Goal: Contribute content: Contribute content

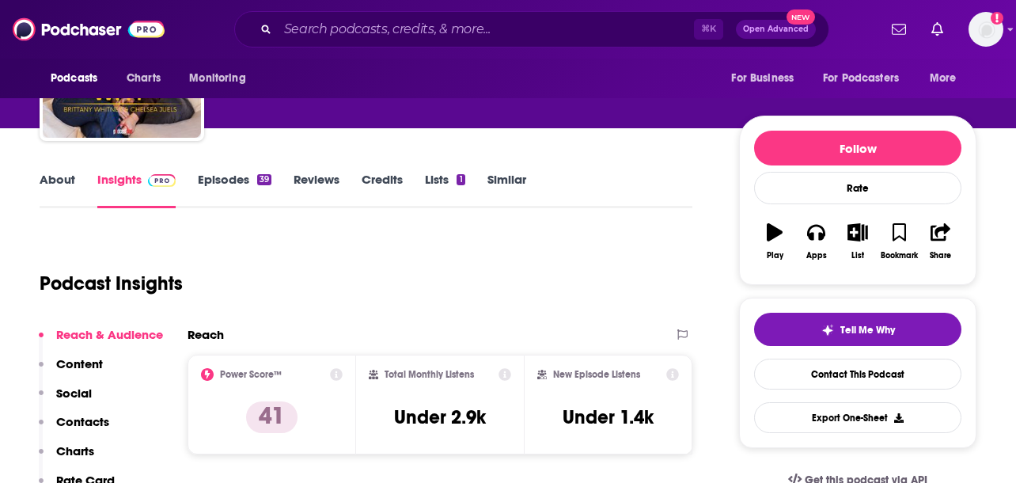
scroll to position [139, 0]
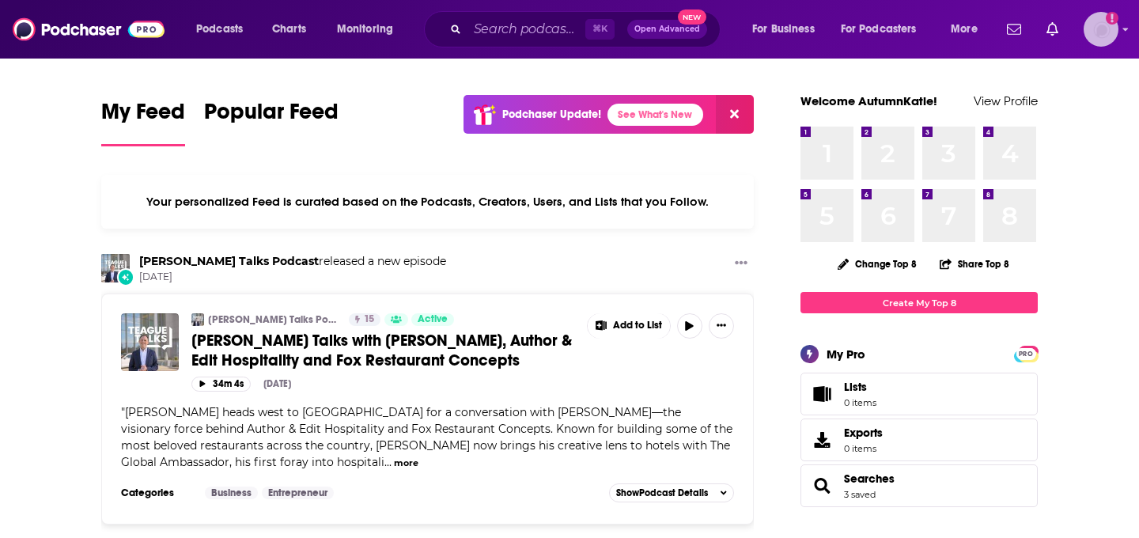
click at [1101, 45] on img "Logged in as AutumnKatie" at bounding box center [1101, 29] width 35 height 35
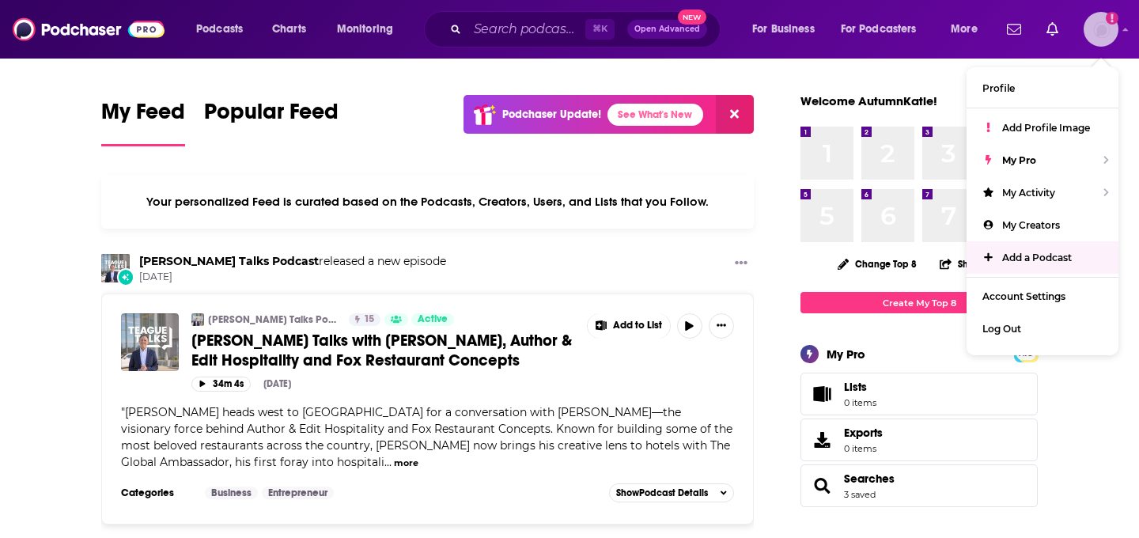
click at [1048, 252] on span "Add a Podcast" at bounding box center [1037, 258] width 70 height 12
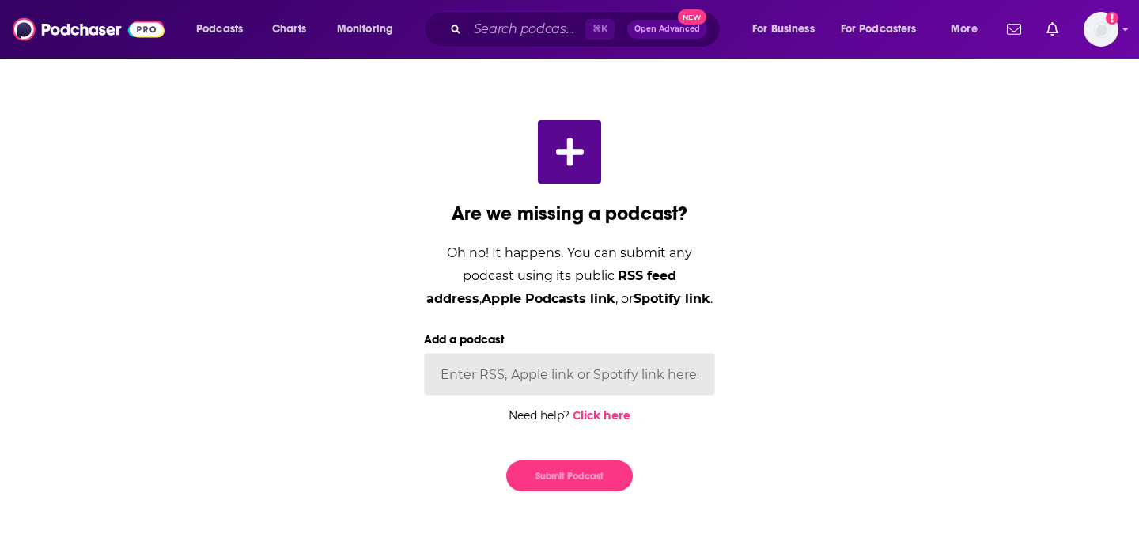
click at [596, 386] on input "Add a podcast" at bounding box center [569, 374] width 291 height 43
paste input "[URL][DOMAIN_NAME]"
type input "[URL][DOMAIN_NAME]"
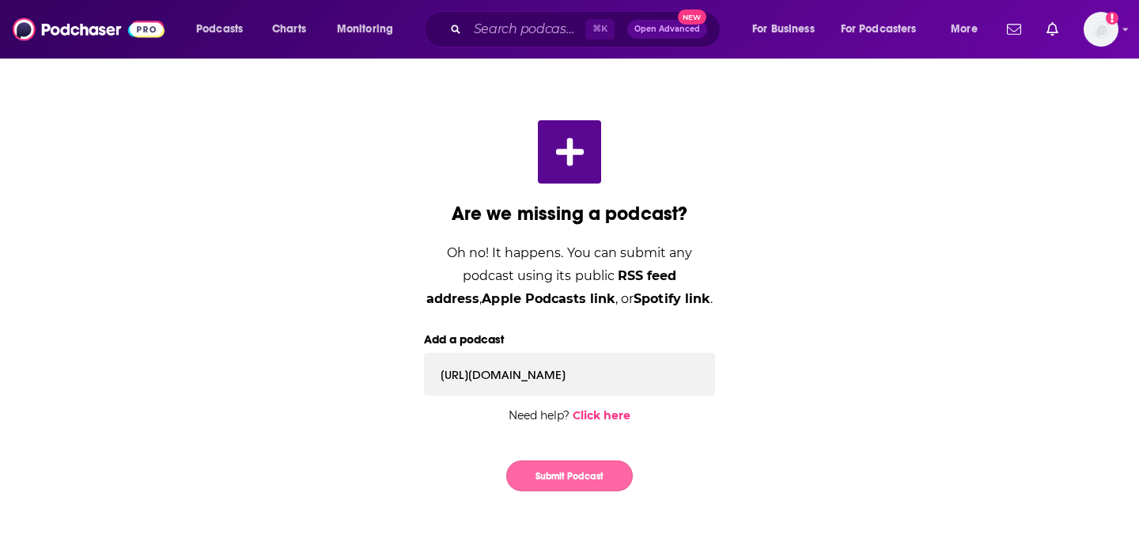
click at [564, 466] on button "Submit Podcast" at bounding box center [569, 475] width 127 height 31
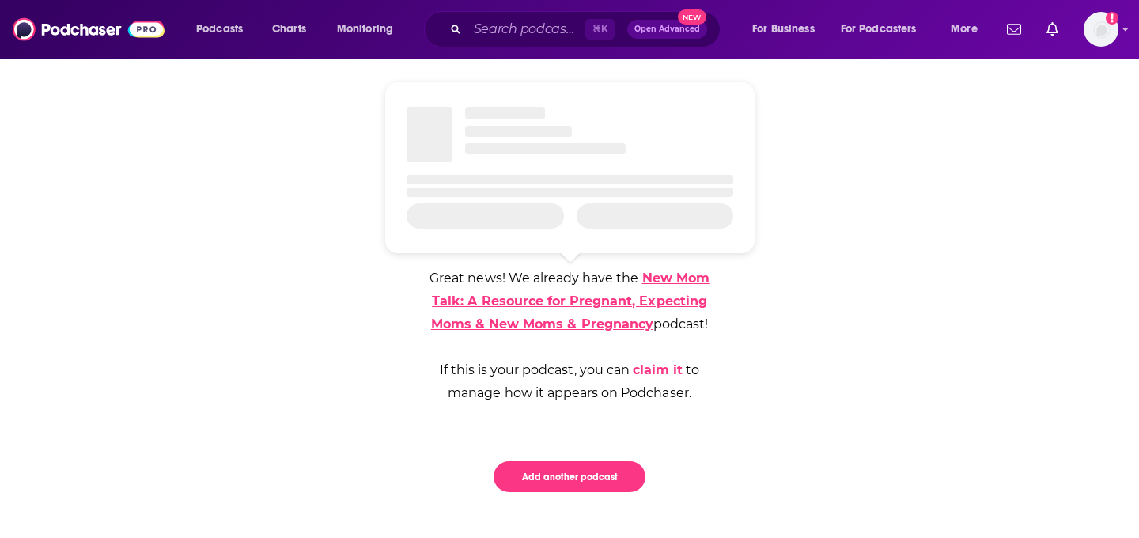
click at [653, 301] on link "New Mom Talk: A Resource for Pregnant, Expecting Moms & New Moms & Pregnancy" at bounding box center [570, 301] width 278 height 61
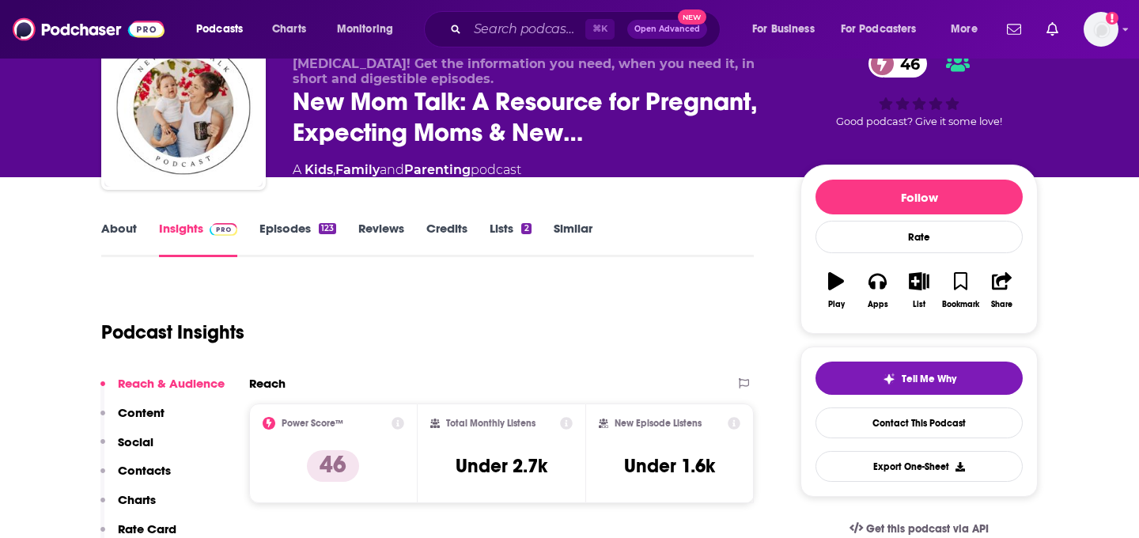
scroll to position [40, 0]
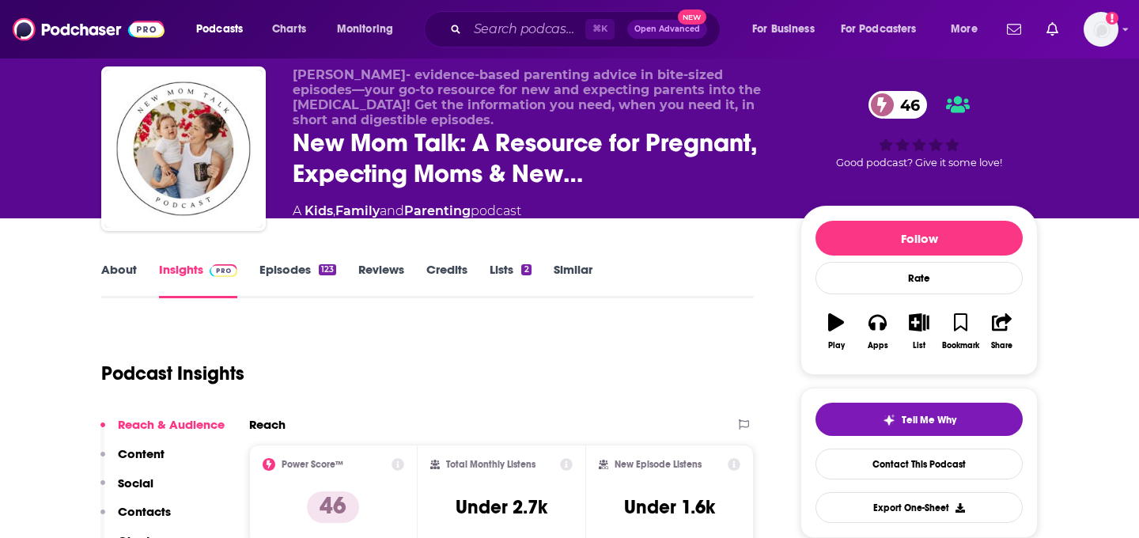
click at [120, 273] on link "About" at bounding box center [119, 280] width 36 height 36
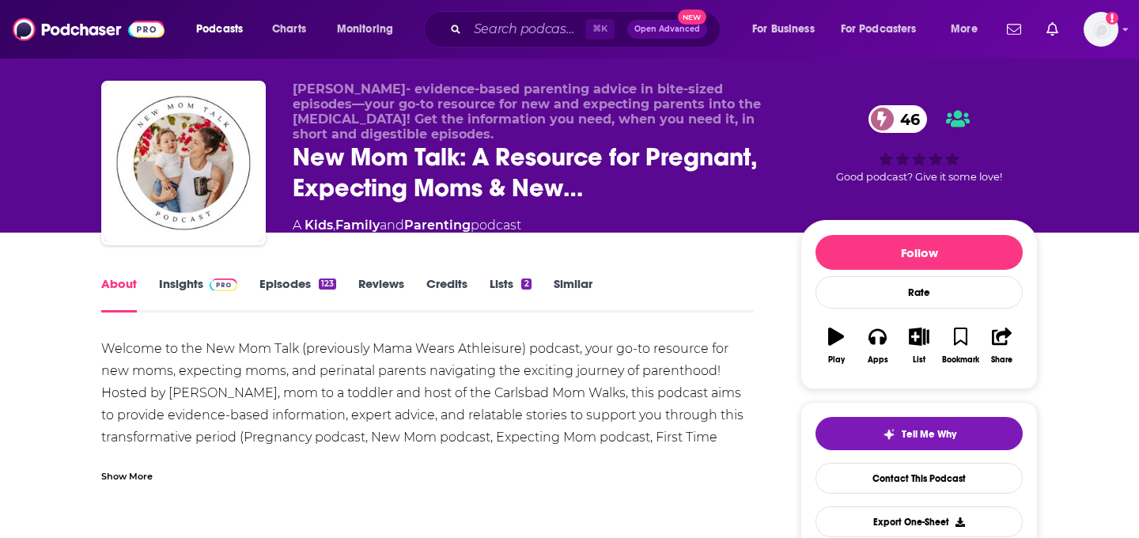
scroll to position [27, 0]
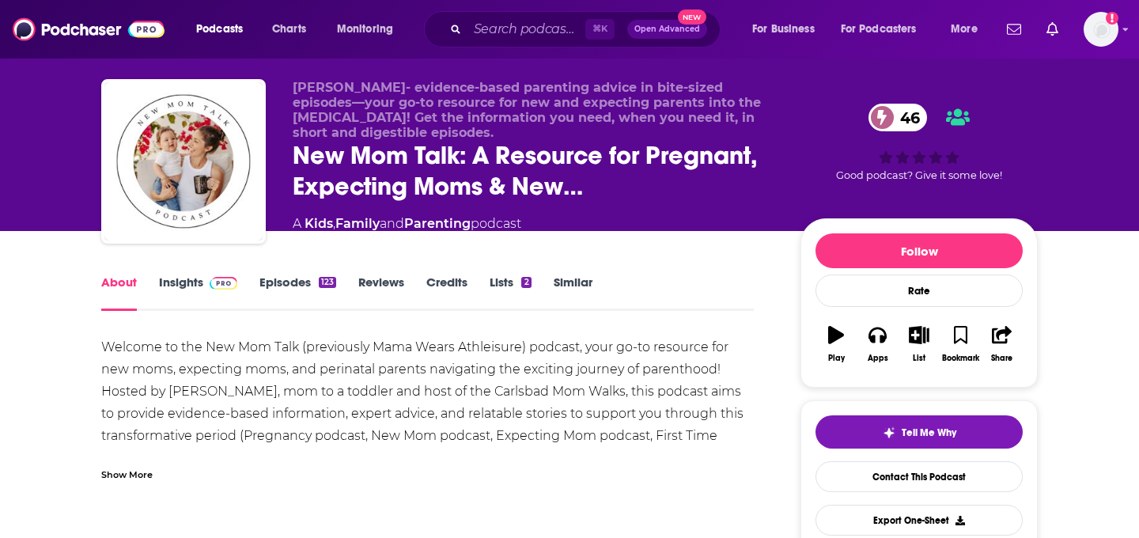
click at [136, 461] on div "Show More" at bounding box center [427, 468] width 653 height 27
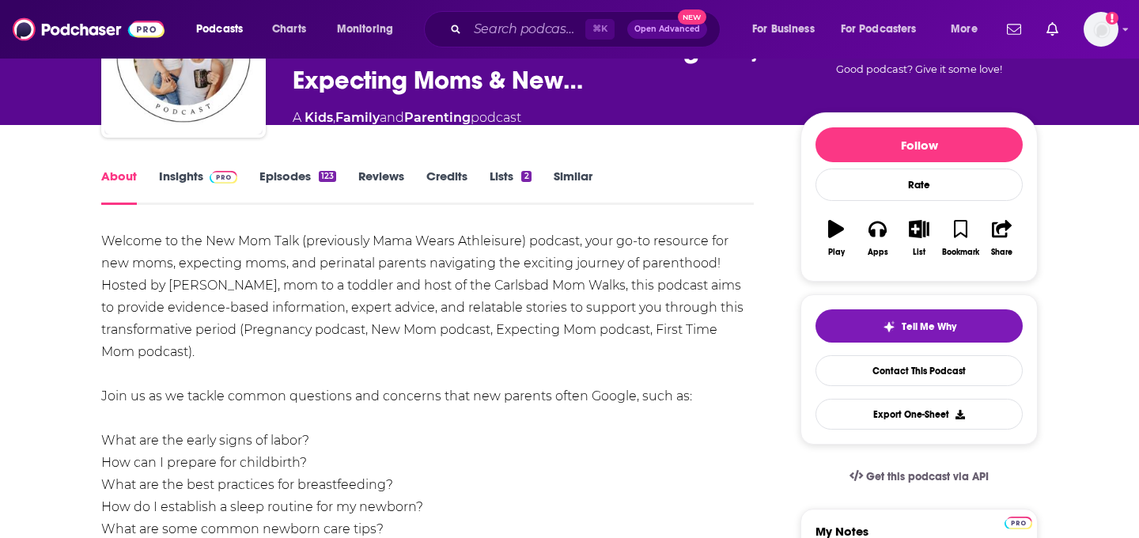
scroll to position [138, 0]
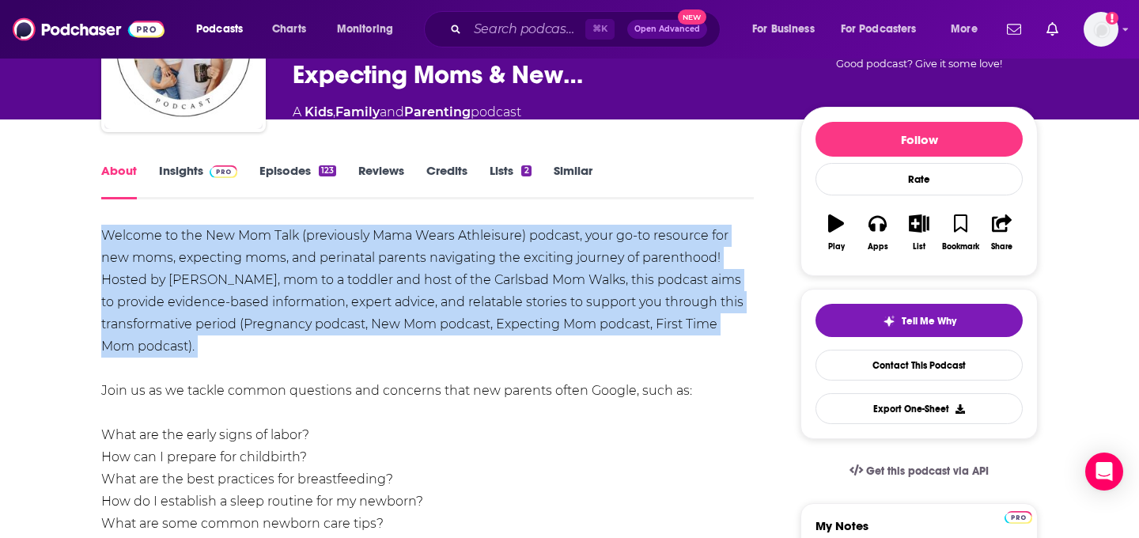
drag, startPoint x: 98, startPoint y: 237, endPoint x: 204, endPoint y: 363, distance: 165.1
copy div "Welcome to the New Mom Talk (previously Mama Wears Athleisure) podcast, your go…"
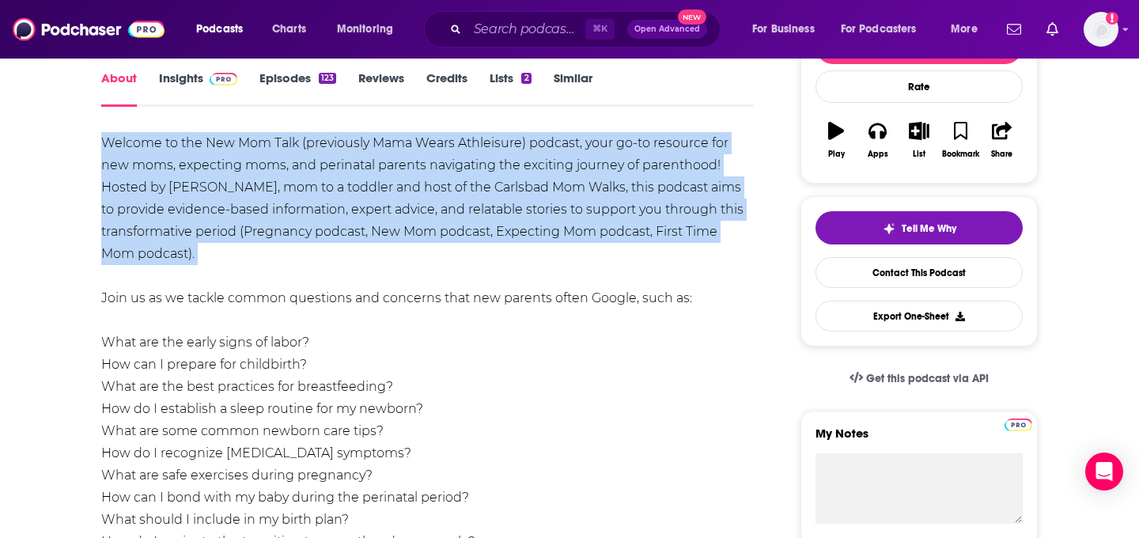
scroll to position [157, 0]
